Goal: Navigation & Orientation: Find specific page/section

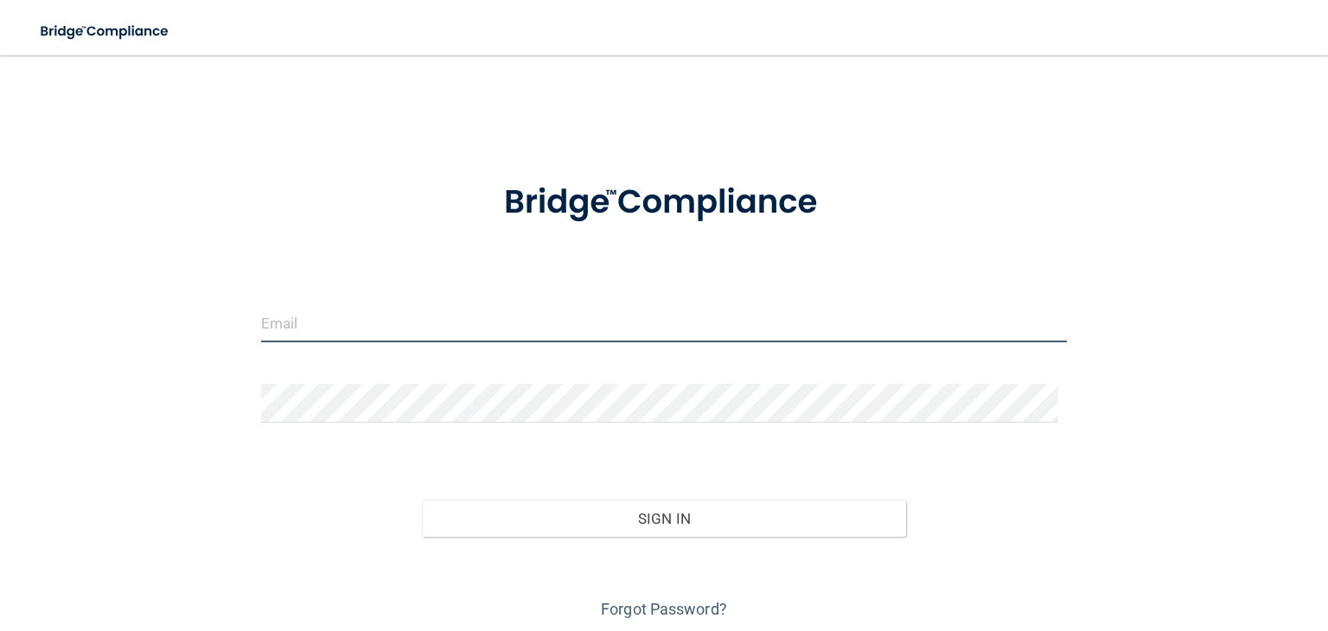
click at [447, 322] on input "email" at bounding box center [664, 322] width 806 height 39
type input "[EMAIL_ADDRESS][DOMAIN_NAME]"
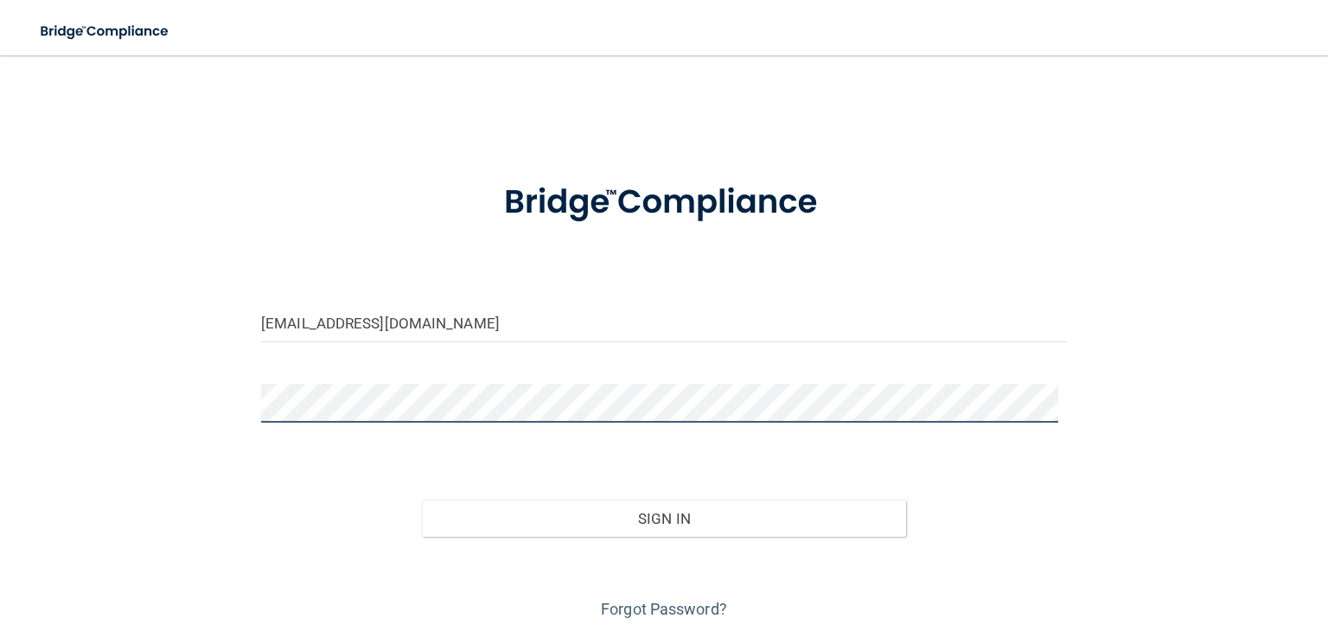
click at [422, 500] on button "Sign In" at bounding box center [663, 519] width 483 height 38
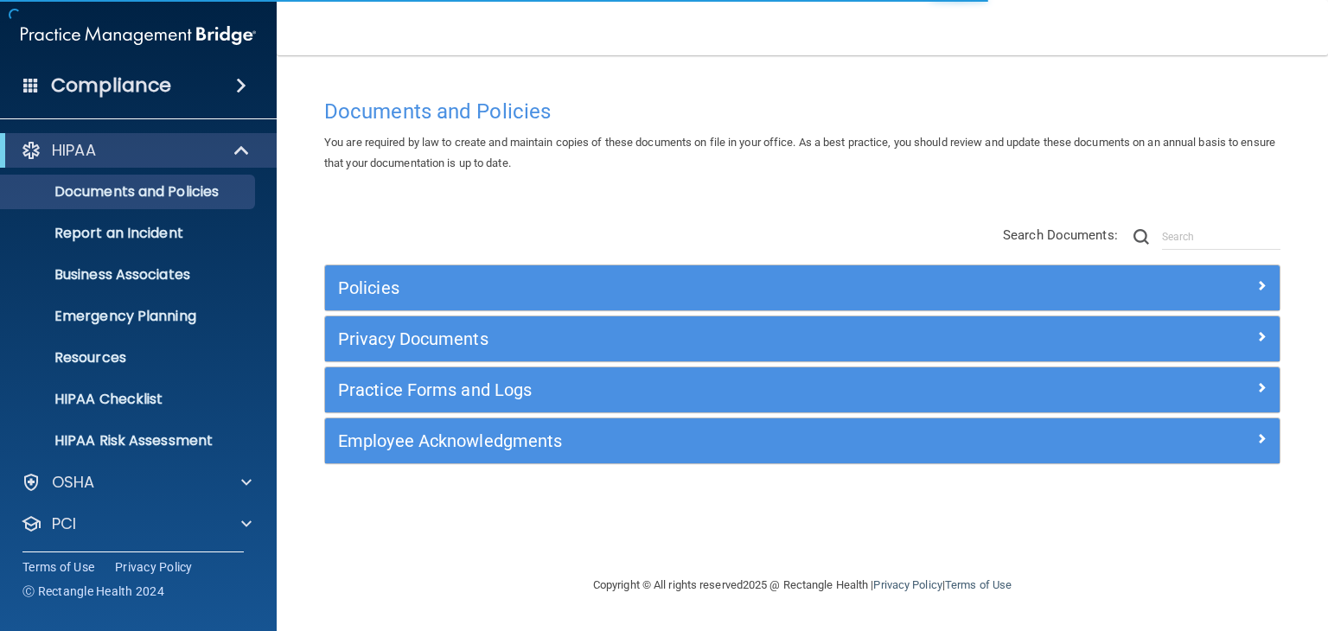
click at [240, 82] on span at bounding box center [241, 85] width 10 height 21
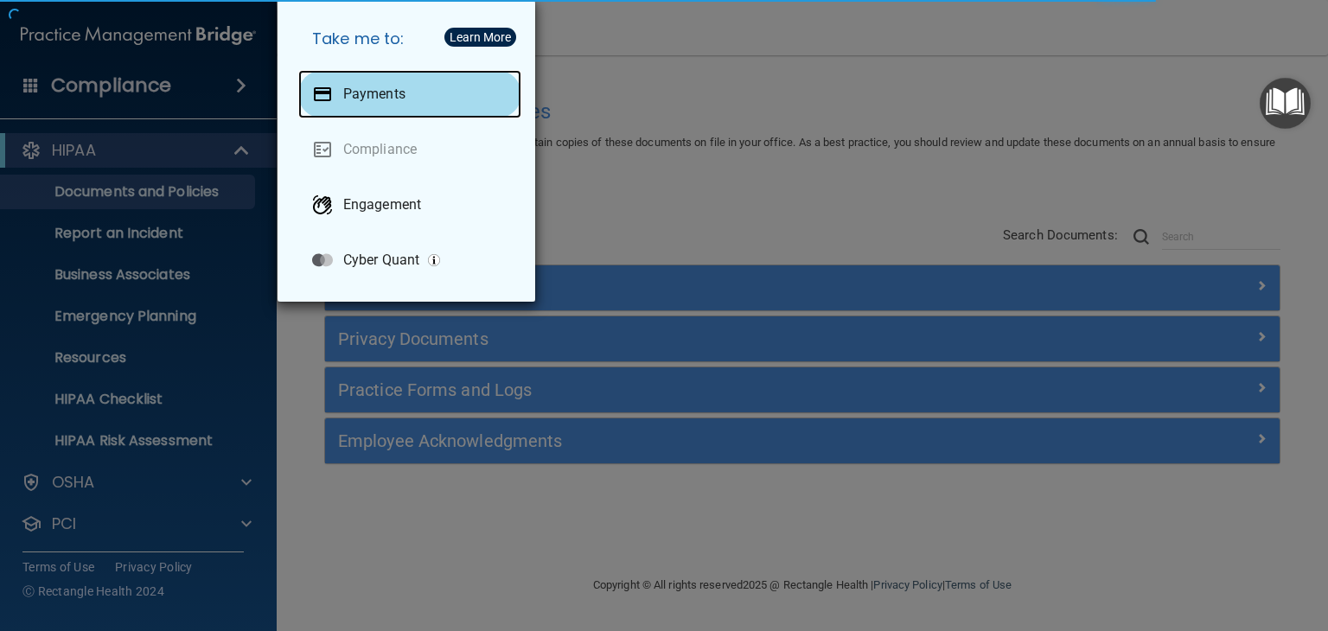
click at [375, 94] on p "Payments" at bounding box center [374, 94] width 62 height 17
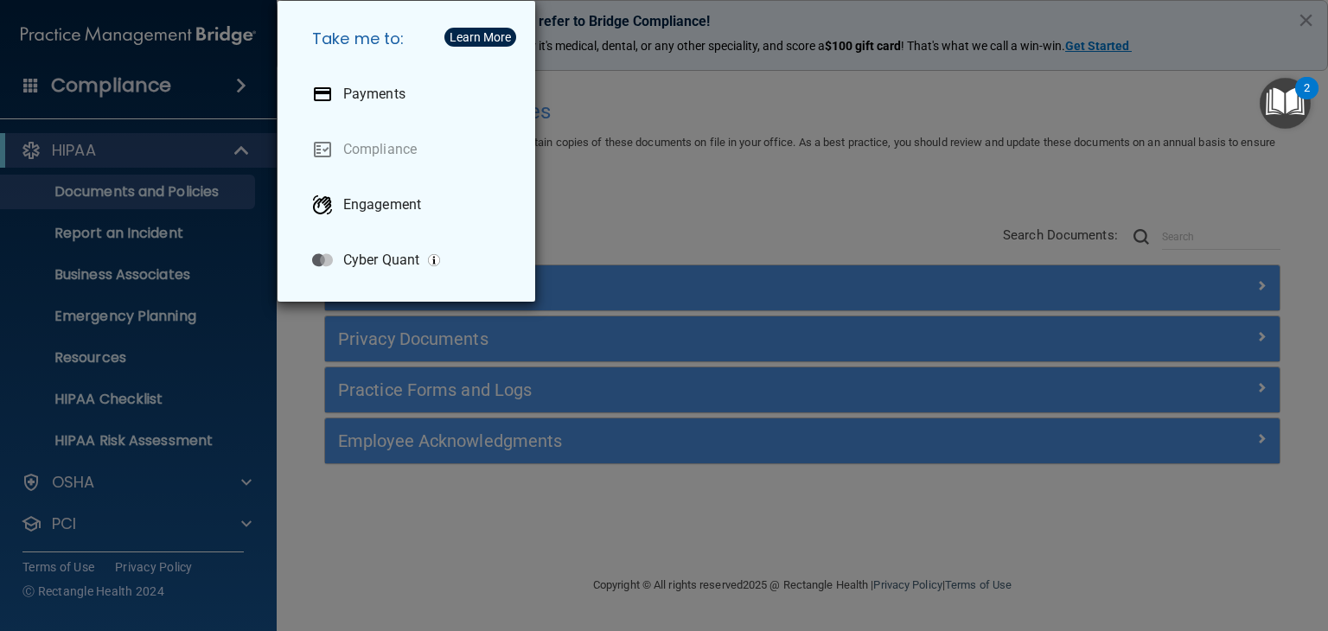
click at [261, 35] on div "Take me to: Payments Compliance Engagement Cyber Quant" at bounding box center [664, 315] width 1328 height 631
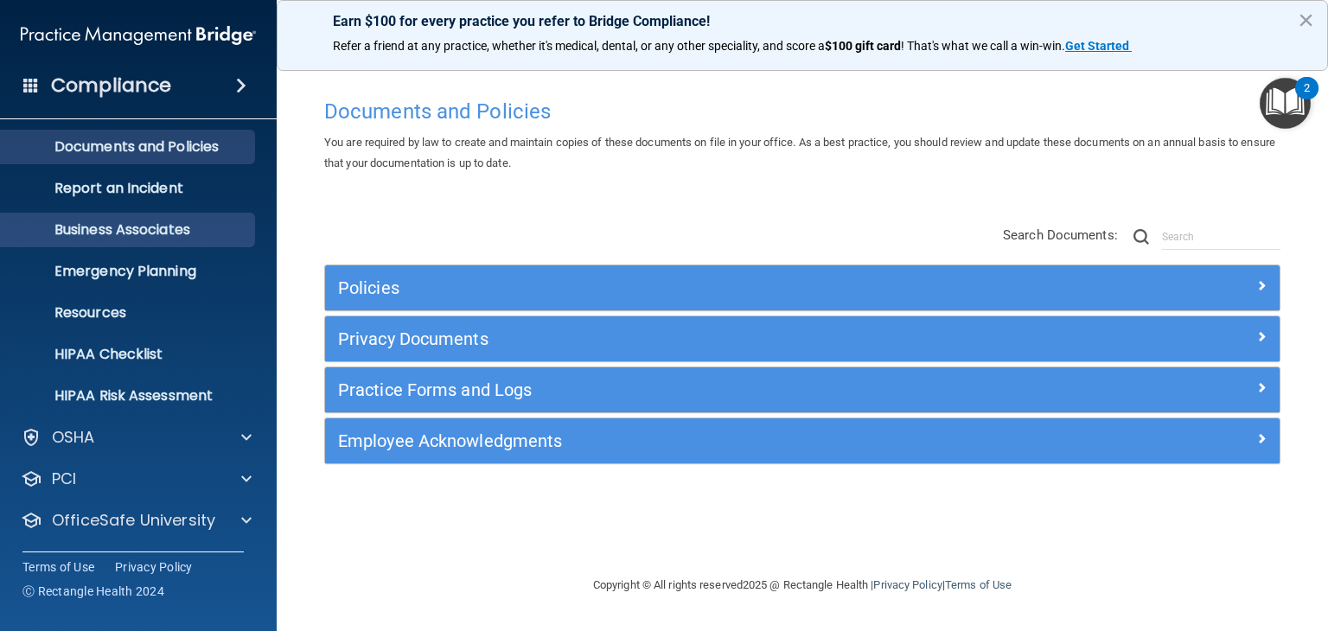
scroll to position [86, 0]
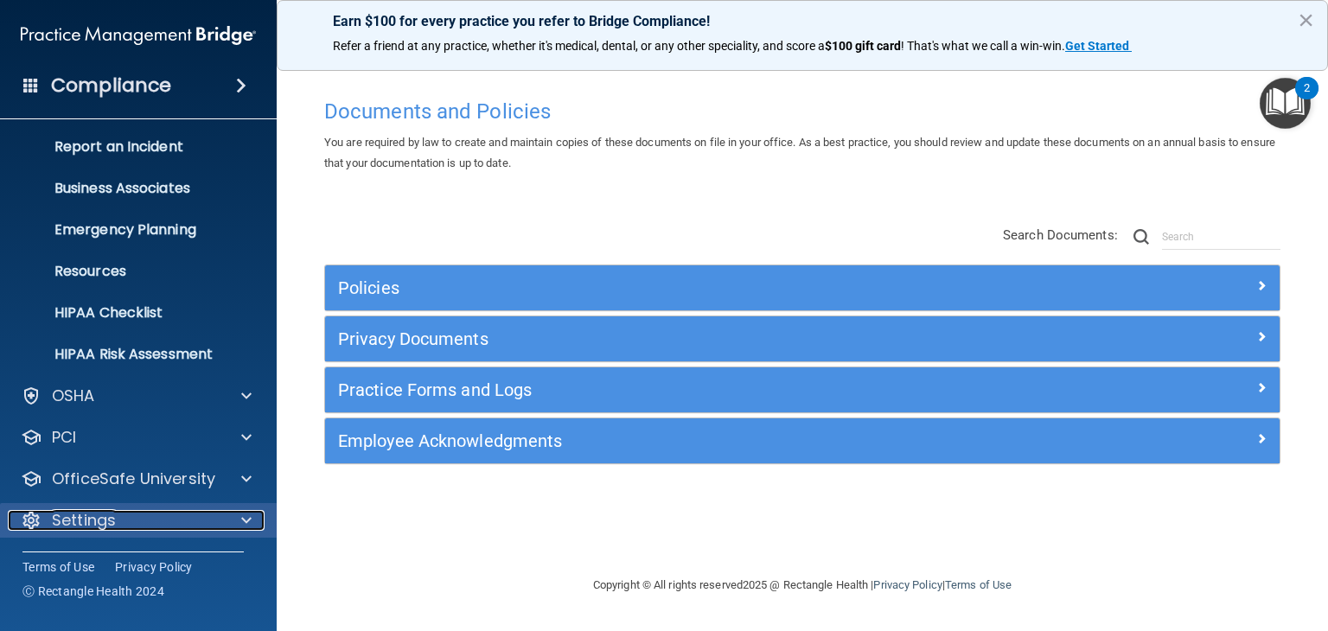
click at [247, 516] on span at bounding box center [246, 520] width 10 height 21
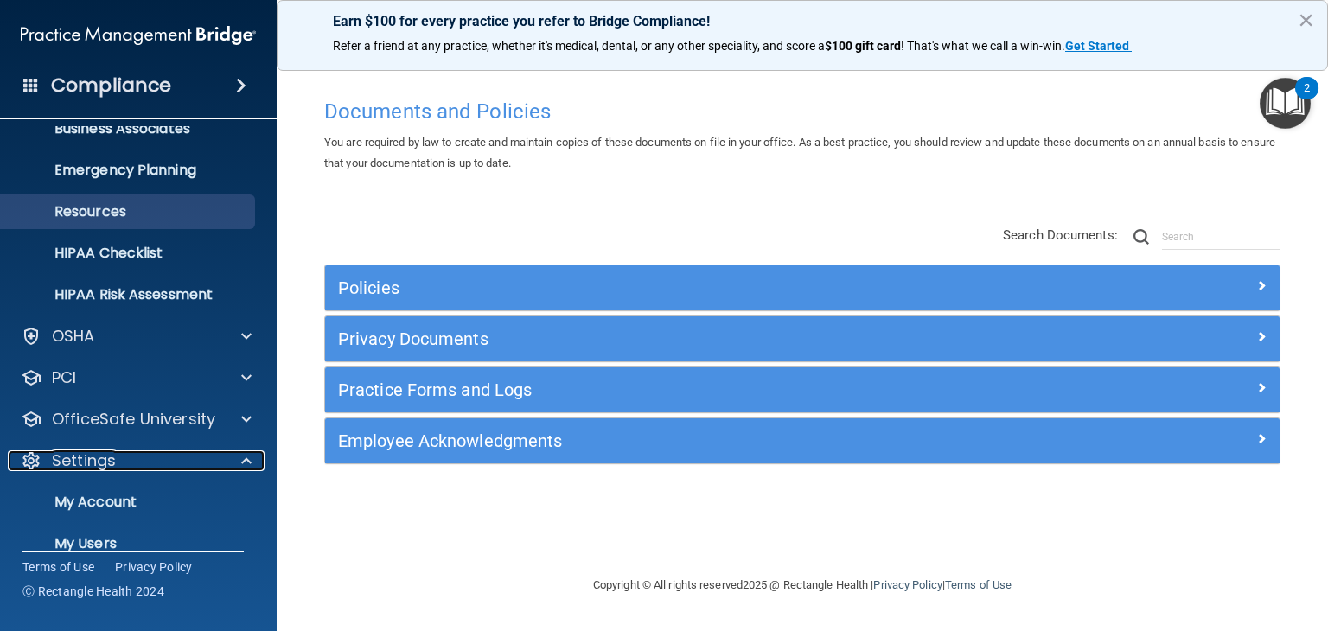
scroll to position [252, 0]
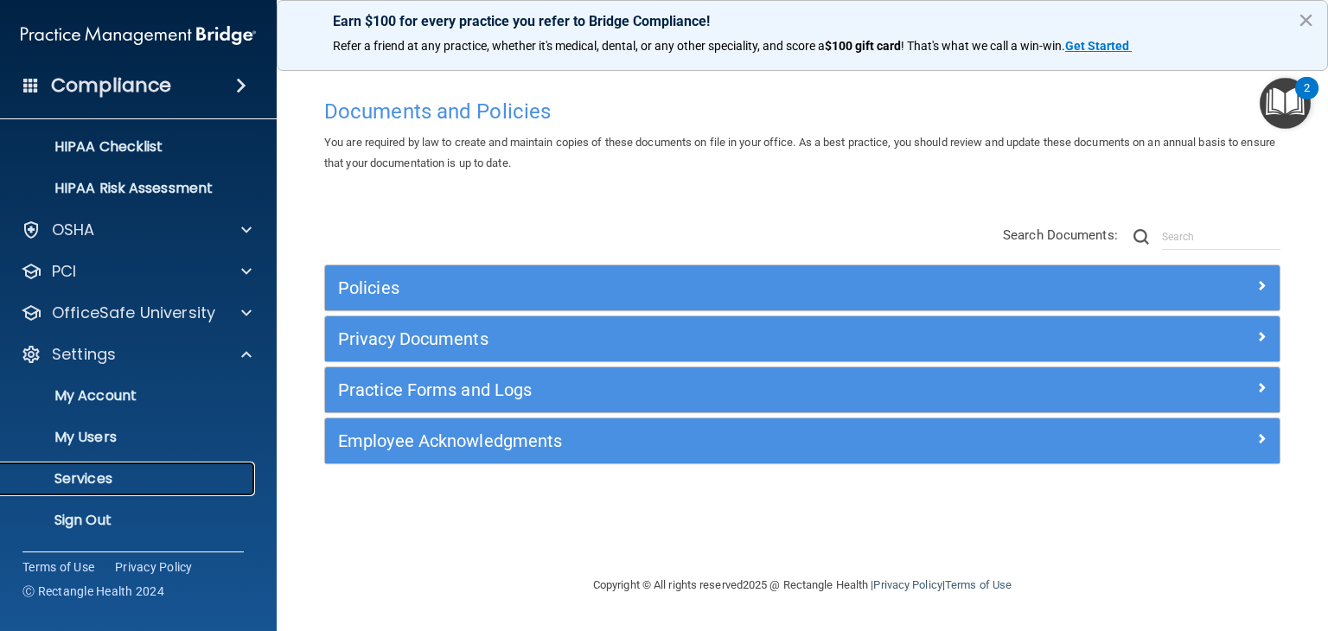
click at [70, 479] on p "Services" at bounding box center [129, 478] width 236 height 17
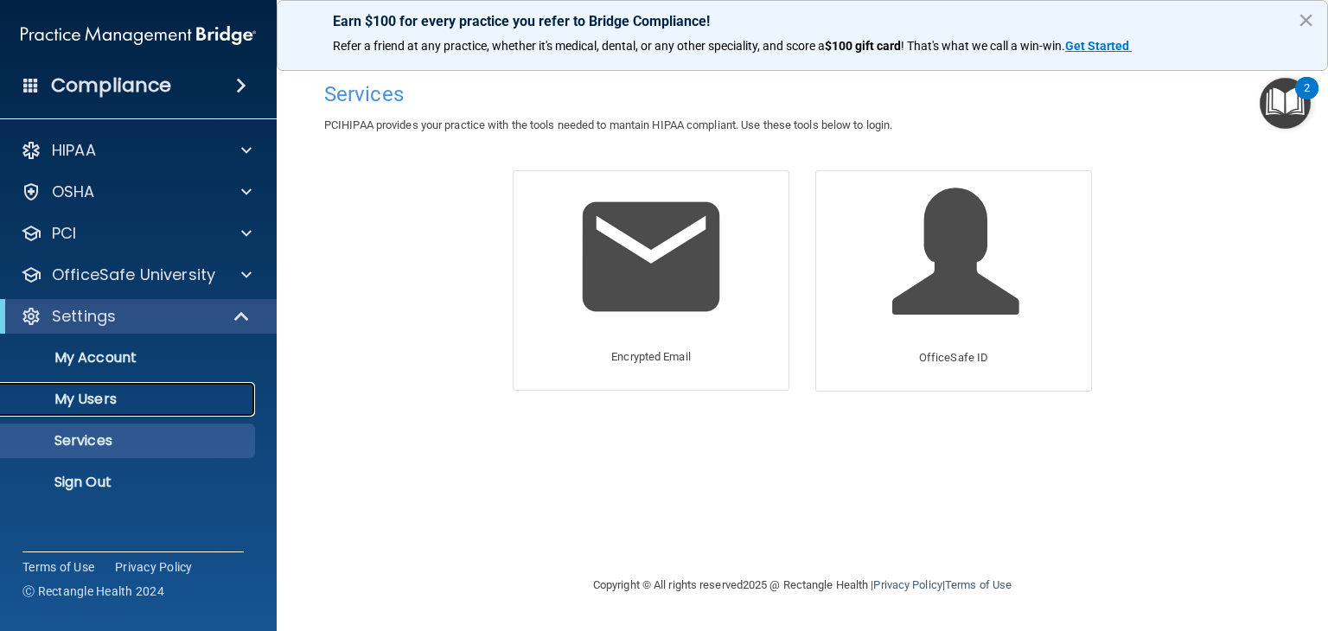
click at [183, 399] on p "My Users" at bounding box center [129, 399] width 236 height 17
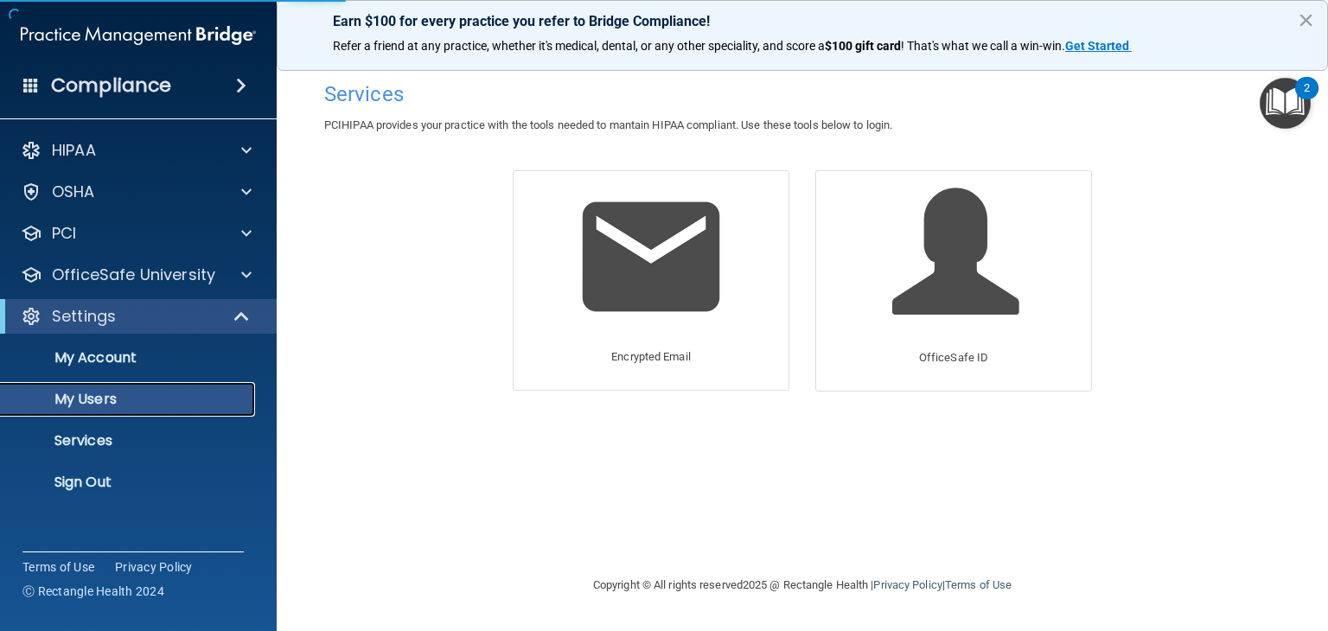
select select "20"
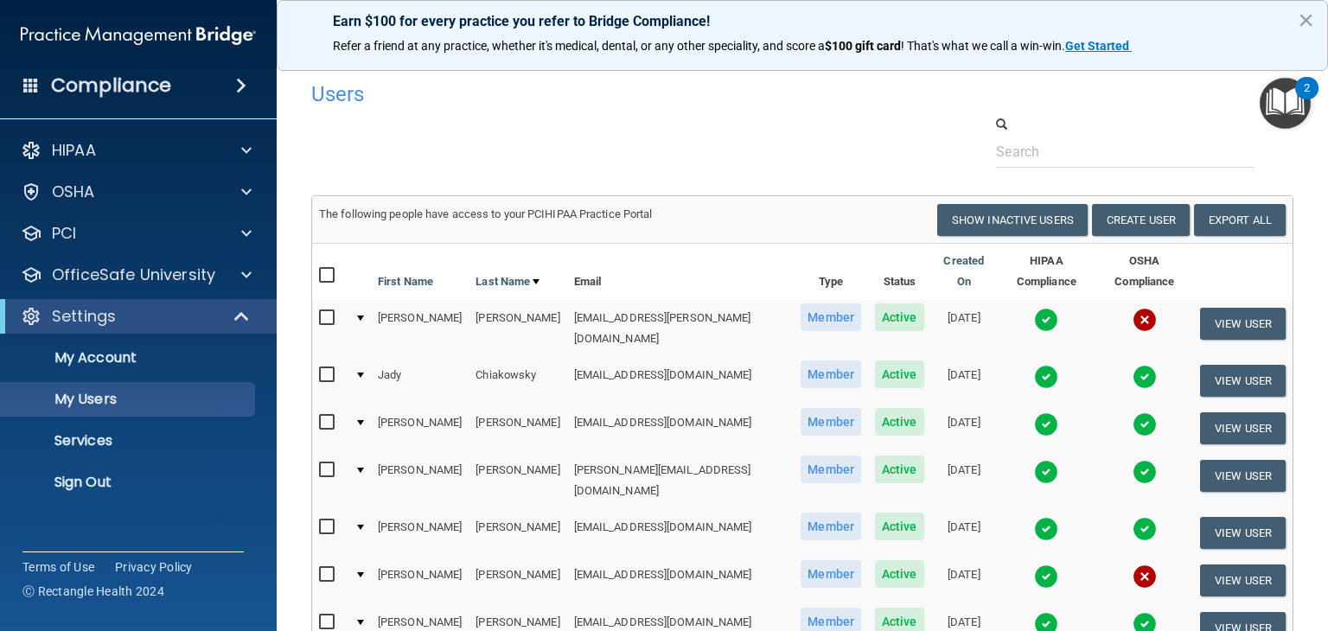
click at [788, 119] on div at bounding box center [802, 141] width 1008 height 53
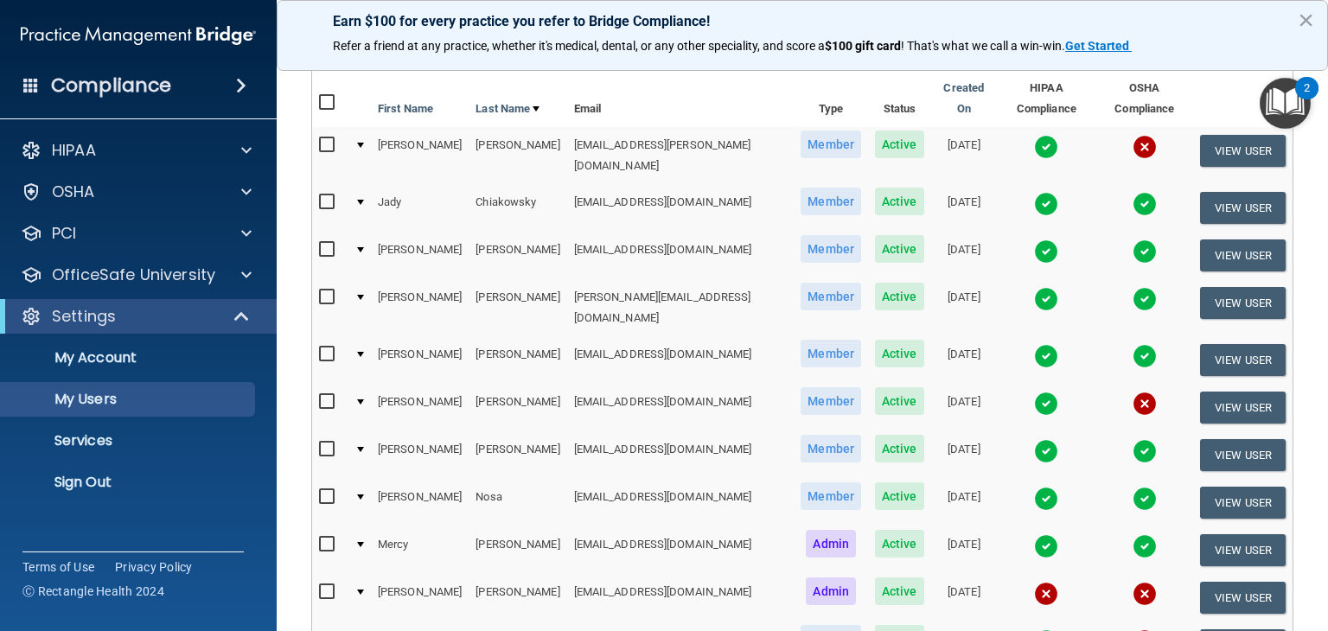
scroll to position [411, 0]
